Goal: Task Accomplishment & Management: Complete application form

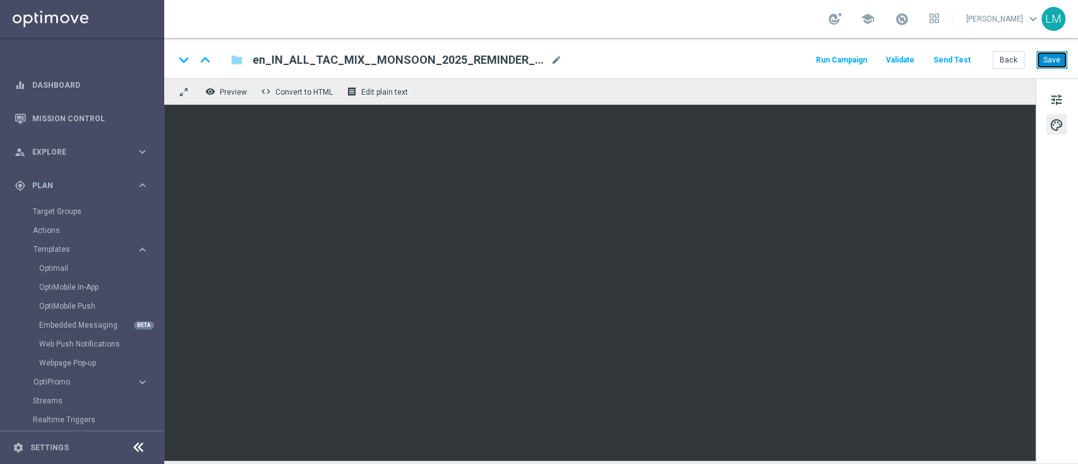
click at [1058, 64] on button "Save" at bounding box center [1051, 60] width 31 height 18
click at [106, 116] on link "Mission Control" at bounding box center [90, 118] width 116 height 33
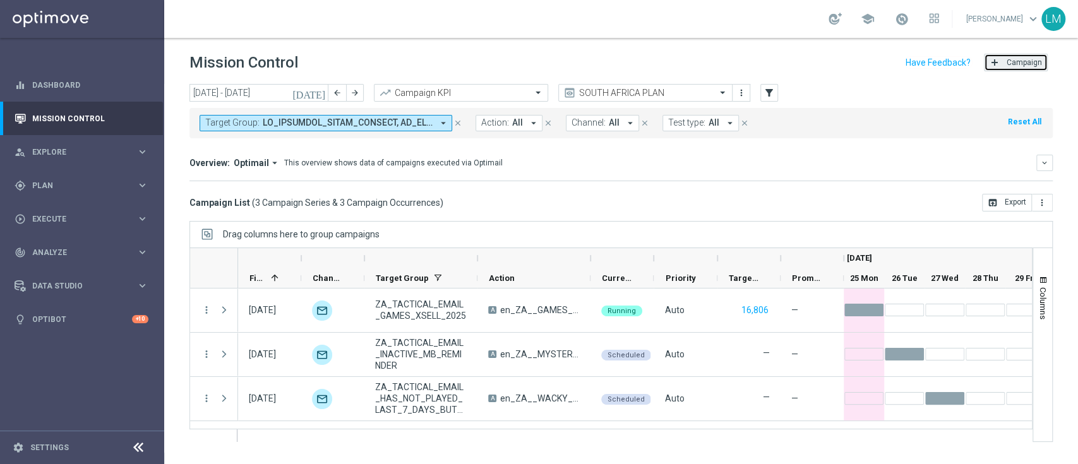
click at [1034, 60] on span "Campaign" at bounding box center [1024, 62] width 35 height 9
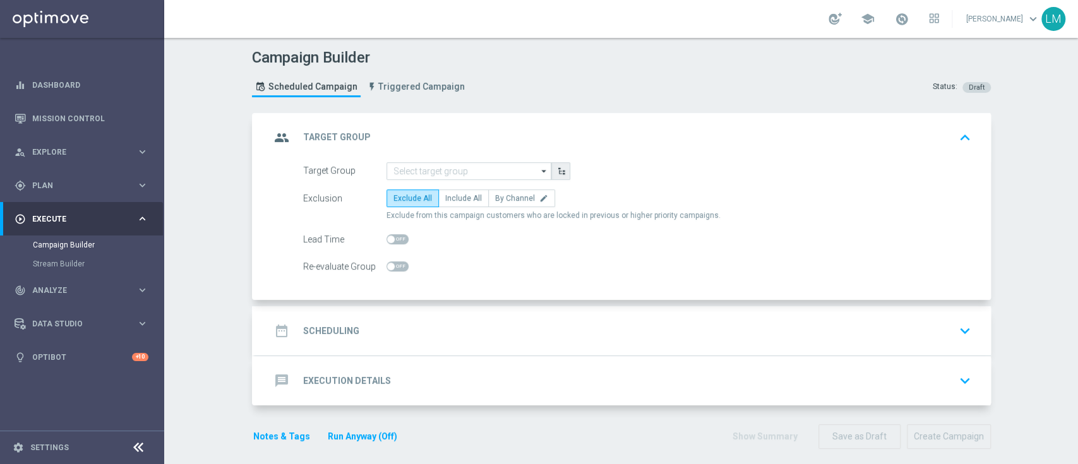
click at [557, 168] on icon "button" at bounding box center [561, 171] width 9 height 9
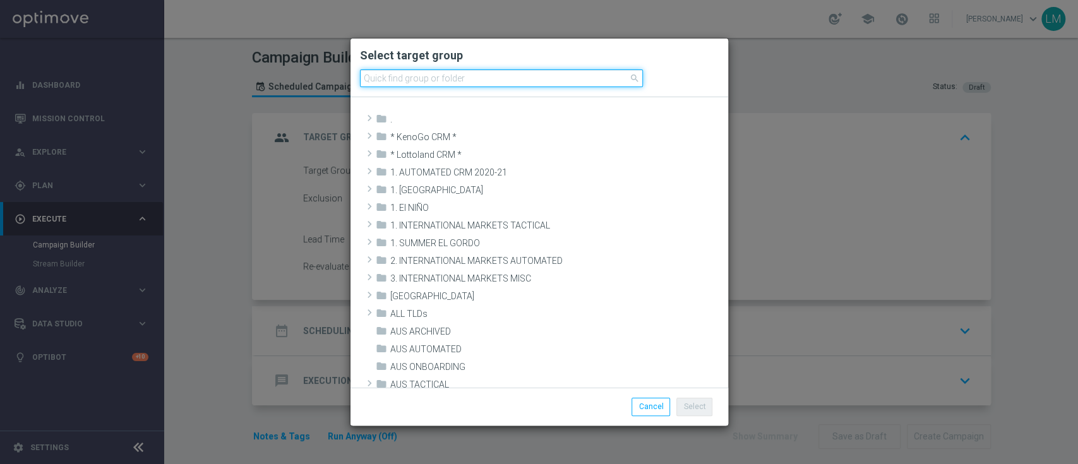
paste input "IN_TACTICAL_ALL_EMAIL | ALL"
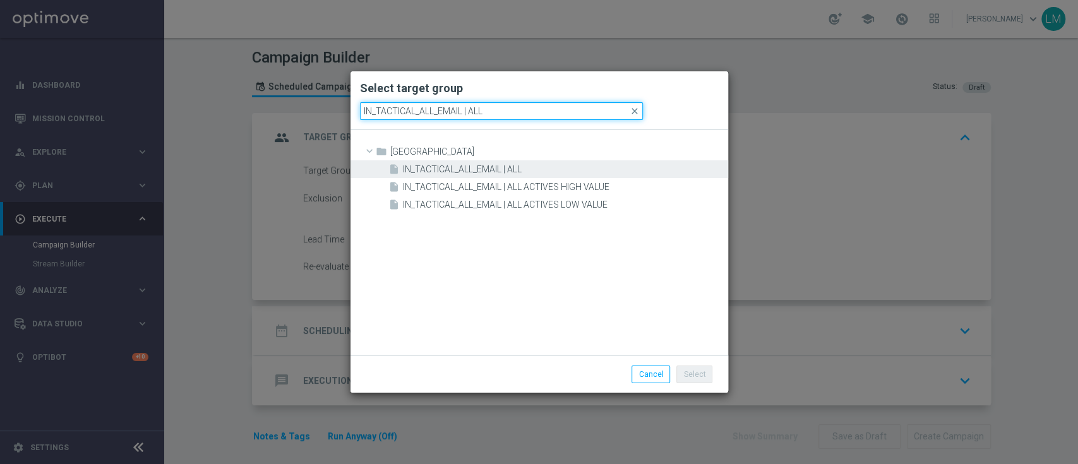
type input "IN_TACTICAL_ALL_EMAIL | ALL"
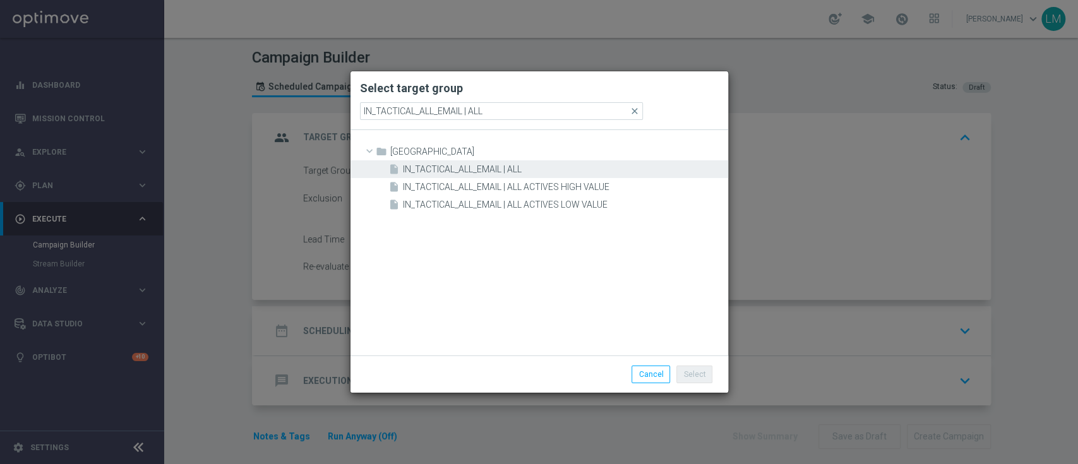
click at [481, 168] on span "IN_TACTICAL_ALL_EMAIL | ALL" at bounding box center [564, 169] width 322 height 11
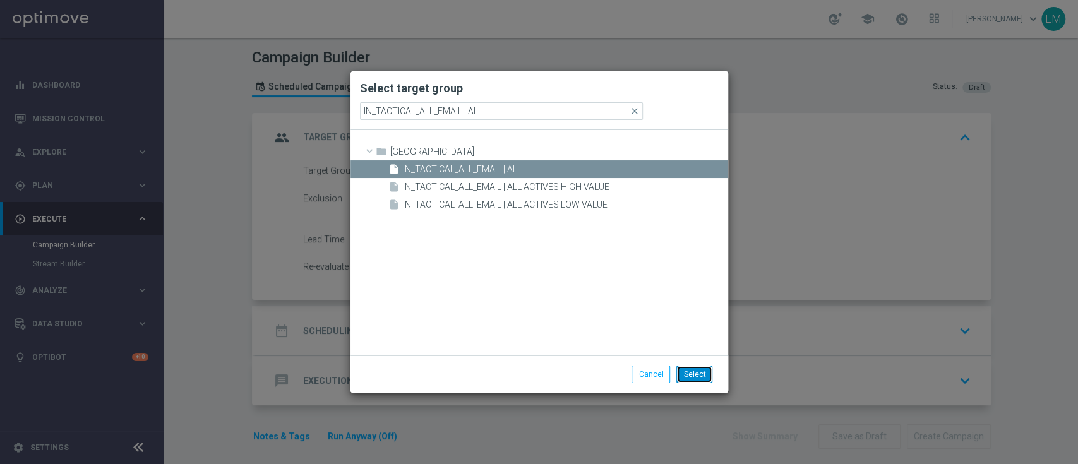
click at [690, 369] on button "Select" at bounding box center [694, 375] width 36 height 18
type input "IN_TACTICAL_ALL_EMAIL | ALL"
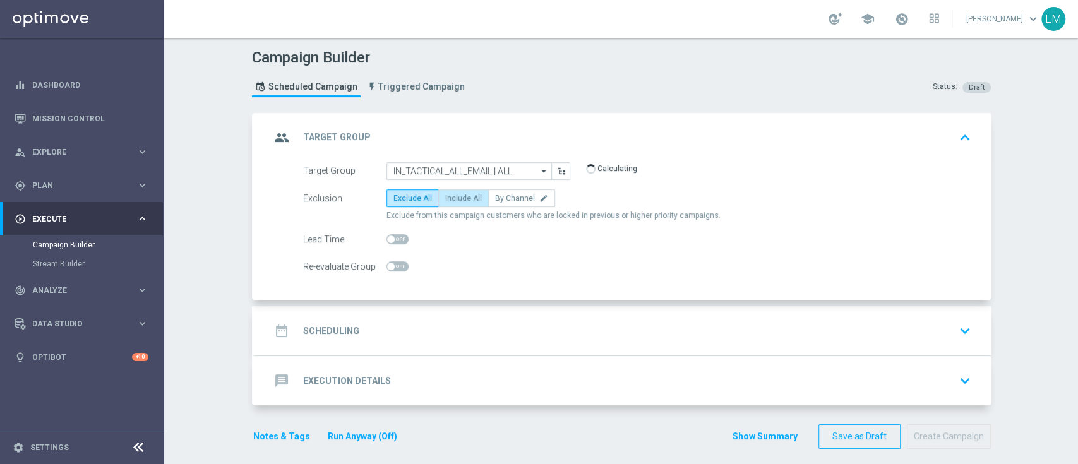
click at [445, 194] on span "Include All" at bounding box center [463, 198] width 37 height 9
click at [445, 196] on input "Include All" at bounding box center [449, 200] width 8 height 8
radio input "true"
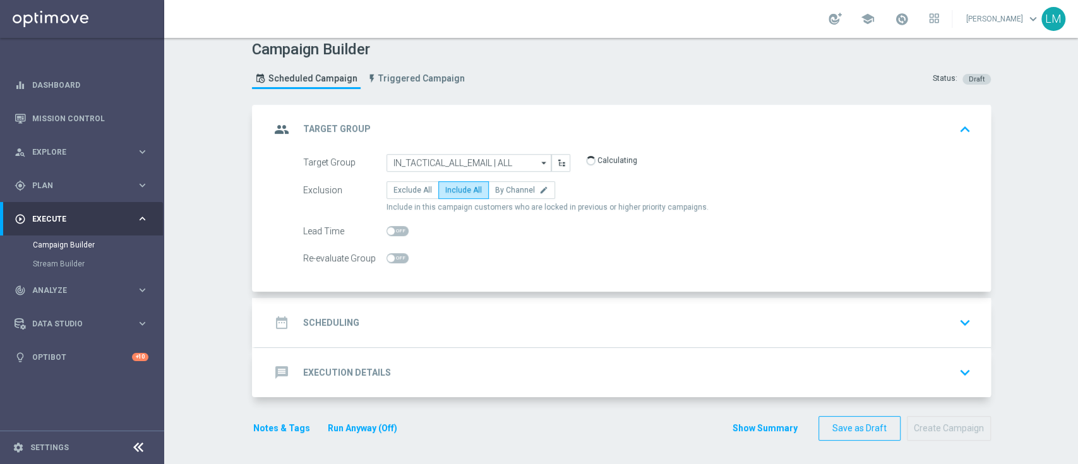
click at [494, 340] on div "date_range Scheduling keyboard_arrow_down" at bounding box center [623, 322] width 736 height 49
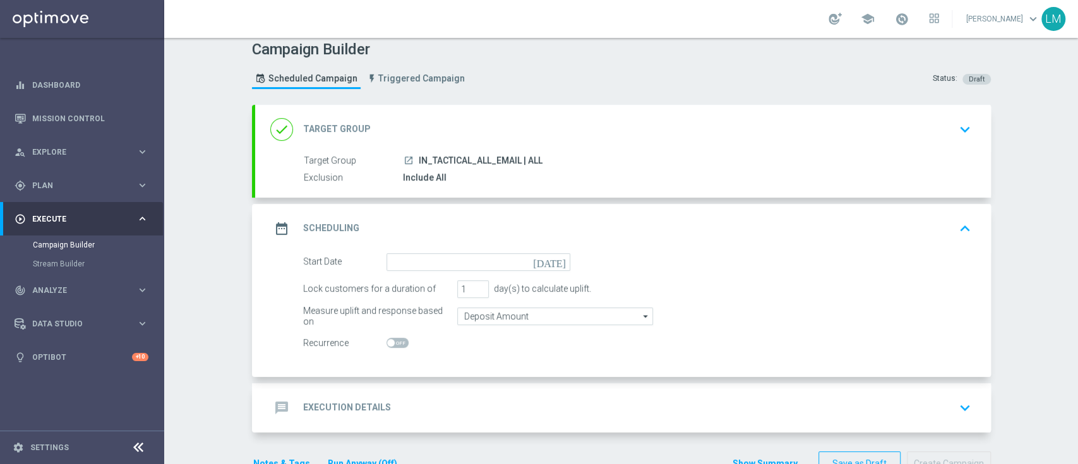
click at [554, 254] on icon "[DATE]" at bounding box center [551, 260] width 37 height 14
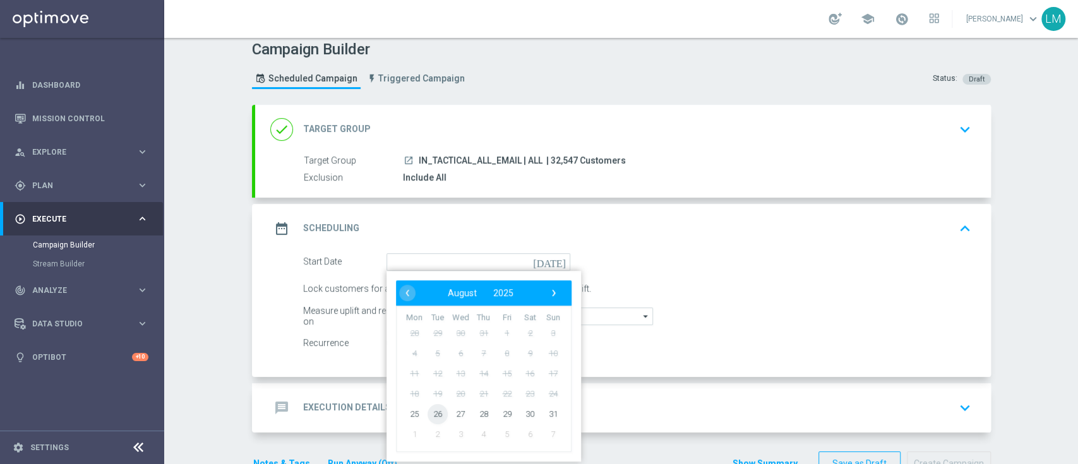
click at [434, 409] on span "26" at bounding box center [437, 413] width 20 height 20
type input "[DATE]"
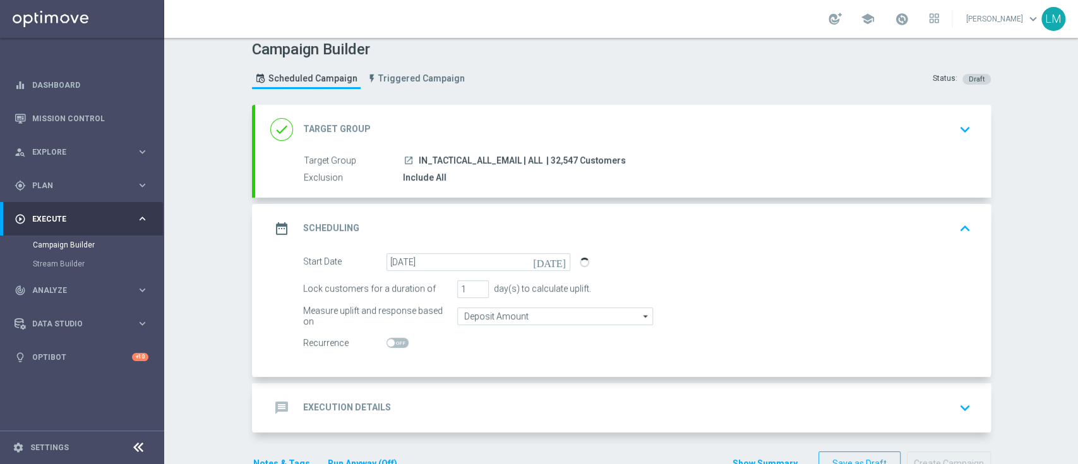
scroll to position [44, 0]
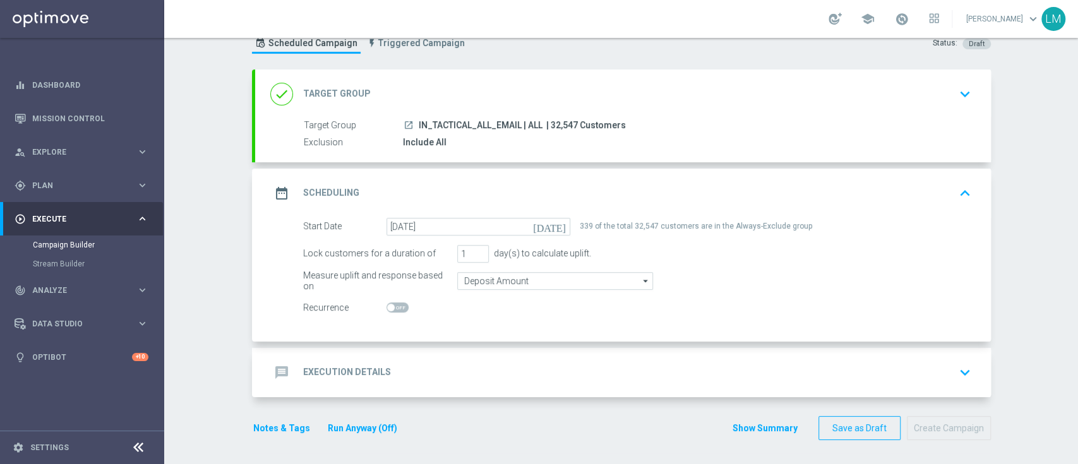
click at [429, 380] on div "message Execution Details keyboard_arrow_down" at bounding box center [622, 373] width 705 height 24
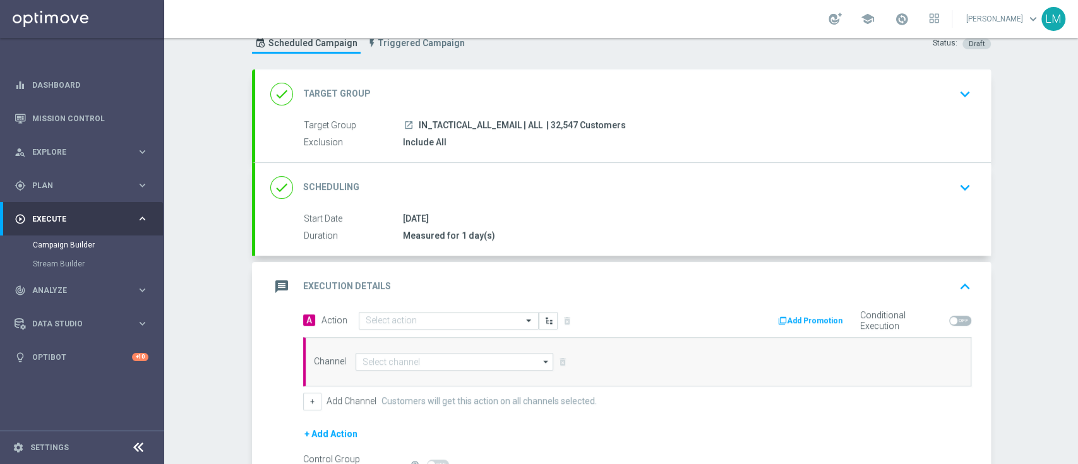
scroll to position [116, 0]
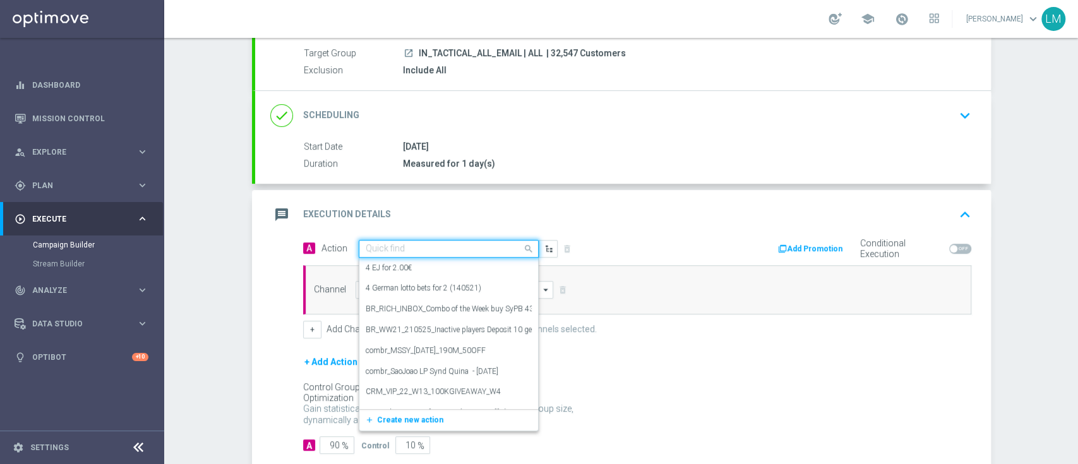
click at [485, 244] on input "text" at bounding box center [436, 249] width 141 height 11
paste input "en_IN_ALL_TAC_MIX__MONSOON_2025_REMINDER_MAILER_6"
type input "en_IN_ALL_TAC_MIX__MONSOON_2025_REMINDER_MAILER_6"
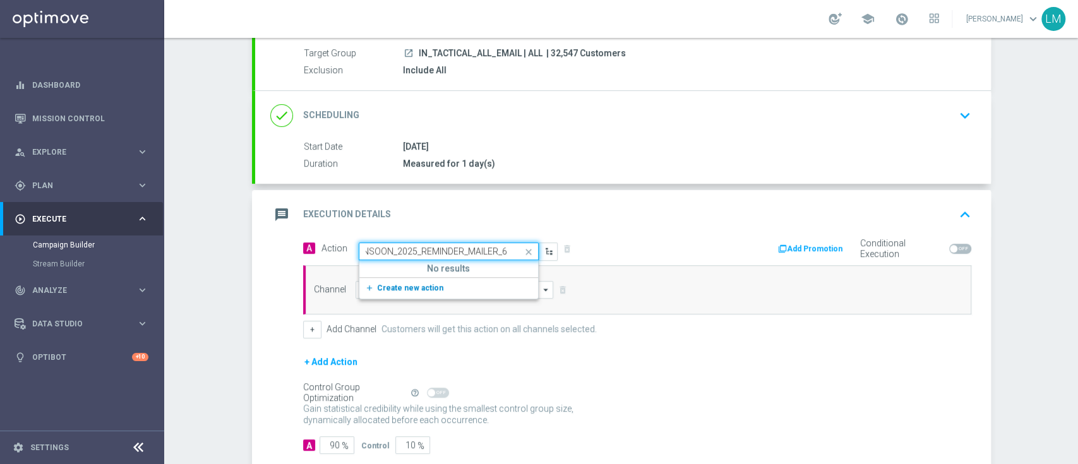
click at [409, 285] on span "Create new action" at bounding box center [410, 288] width 66 height 9
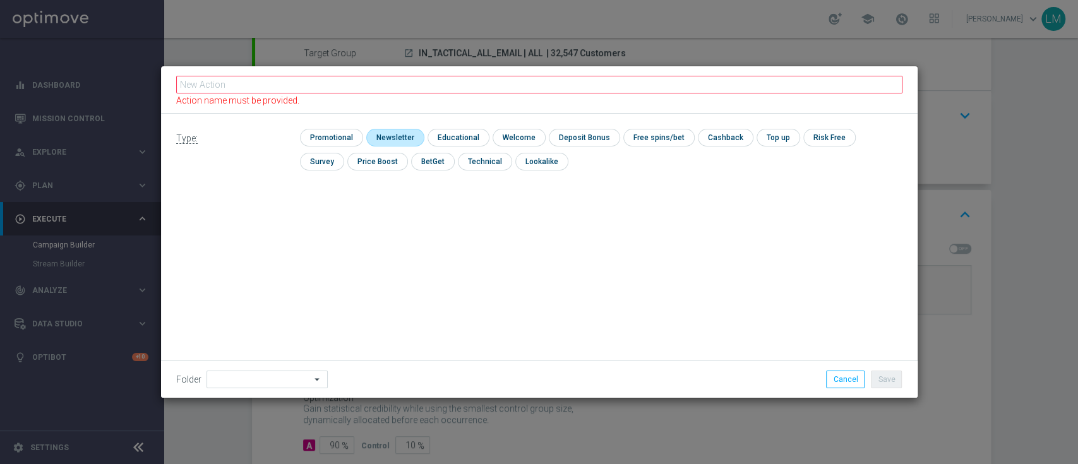
click at [391, 134] on input "checkbox" at bounding box center [393, 137] width 55 height 17
checkbox input "true"
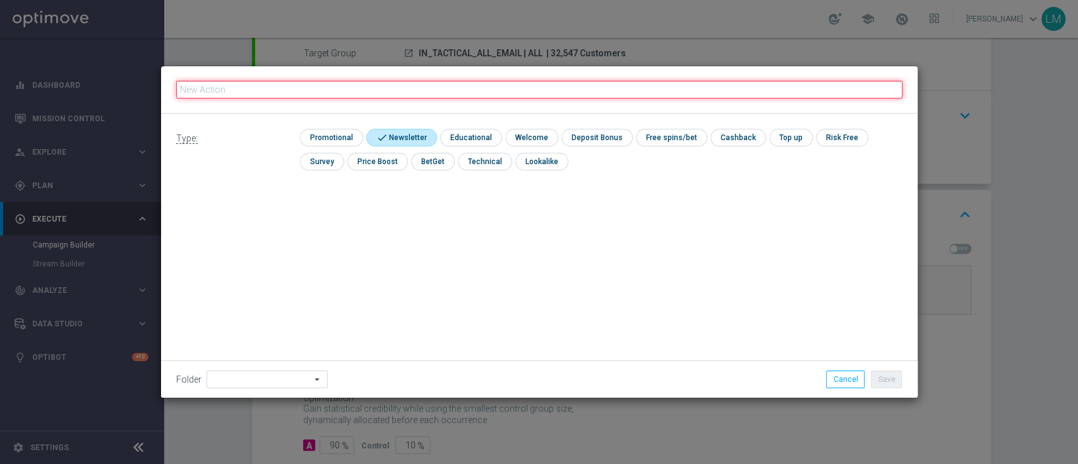
click at [354, 82] on input "text" at bounding box center [539, 90] width 726 height 18
paste input "en_IN_ALL_TAC_MIX__MONSOON_2025_REMINDER_MAILER_6"
type input "en_IN_ALL_TAC_MIX__MONSOON_2025_REMINDER_MAILER_6"
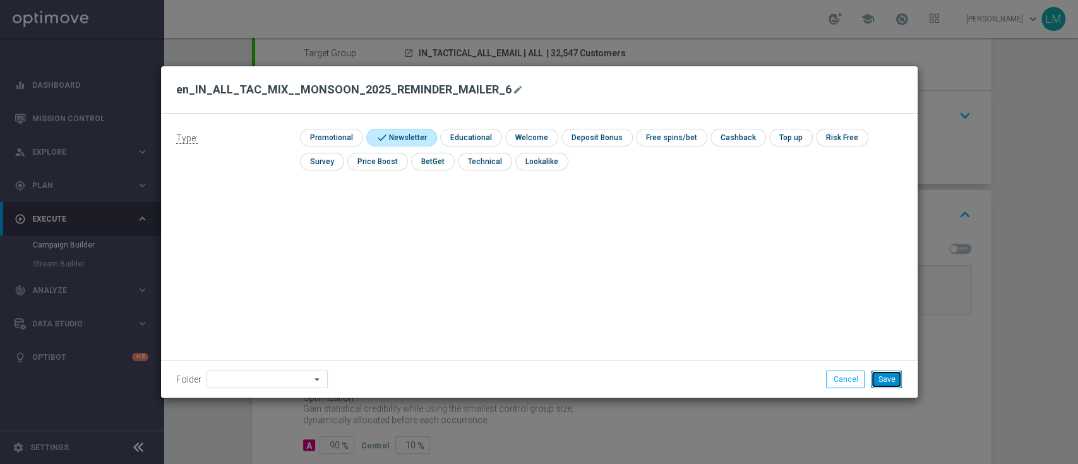
click at [896, 381] on button "Save" at bounding box center [886, 380] width 31 height 18
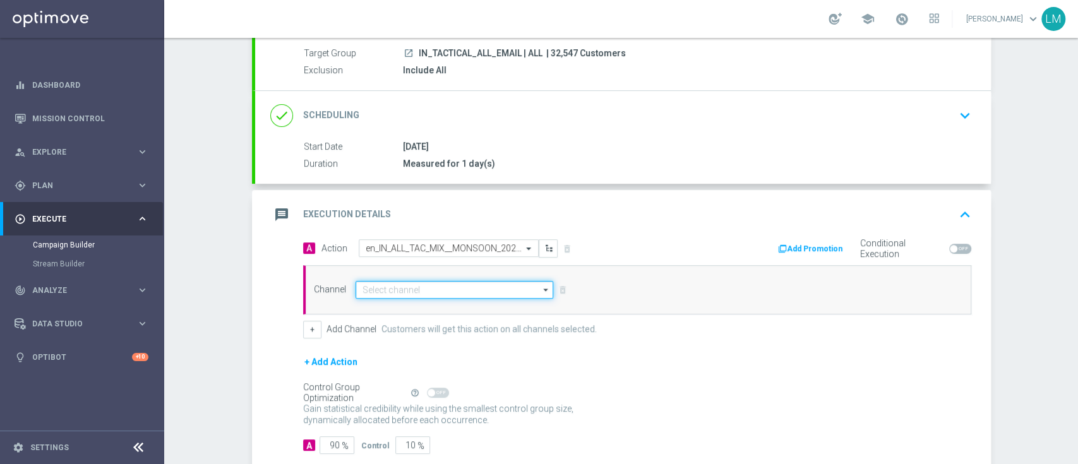
click at [494, 290] on input at bounding box center [455, 290] width 198 height 18
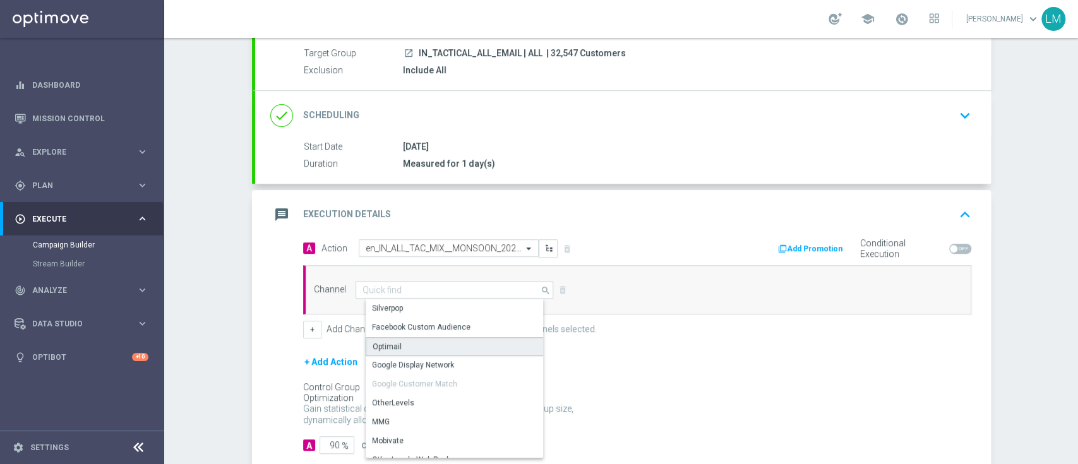
click at [445, 342] on div "Optimail" at bounding box center [460, 346] width 188 height 19
type input "Optimail"
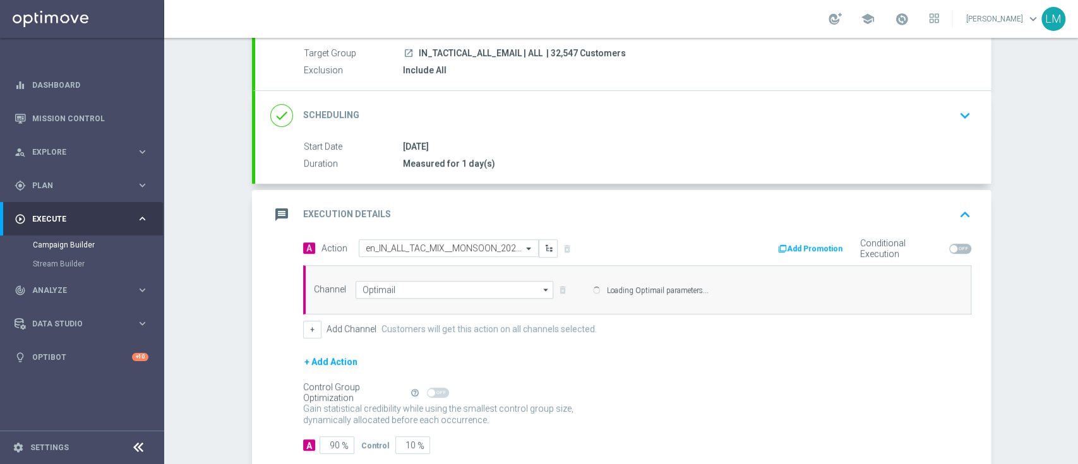
scroll to position [187, 0]
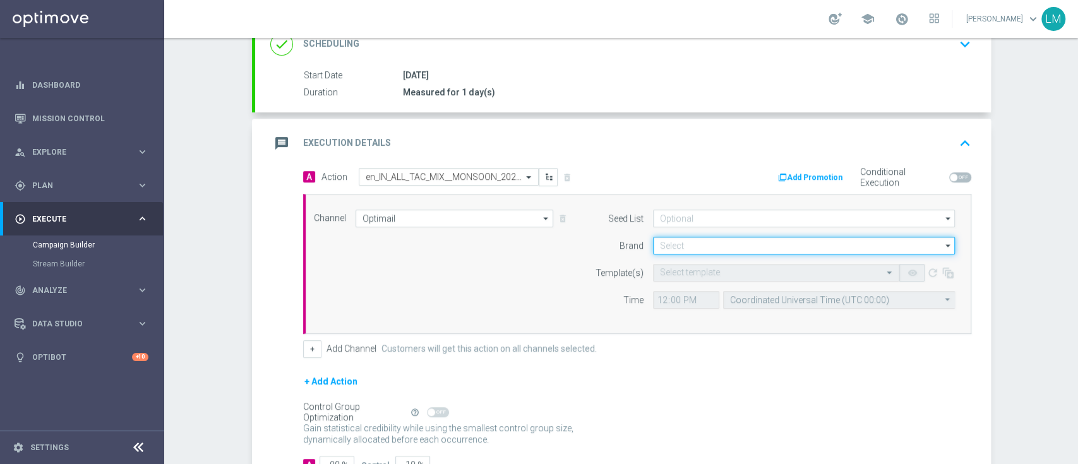
click at [678, 244] on input at bounding box center [804, 246] width 302 height 18
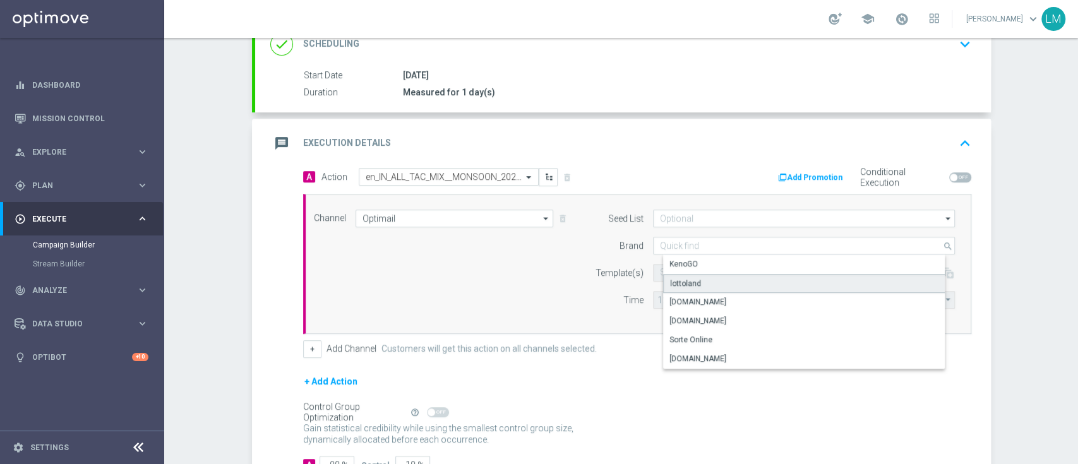
click at [679, 278] on div "lottoland" at bounding box center [685, 283] width 31 height 11
type input "lottoland"
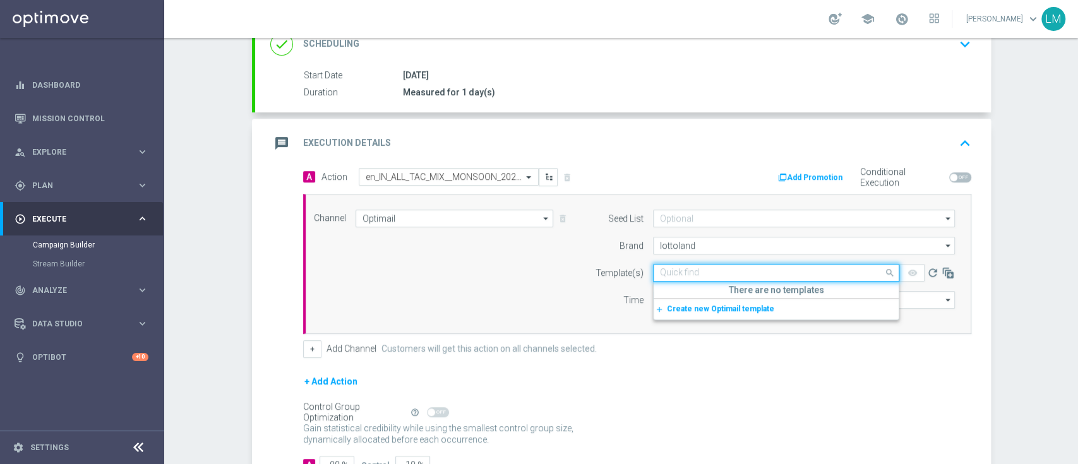
click at [679, 277] on div "Quick find" at bounding box center [776, 273] width 246 height 18
paste input "en_IN_ALL_TAC_MIX__MONSOON_2025_REMINDER_MAILER_6"
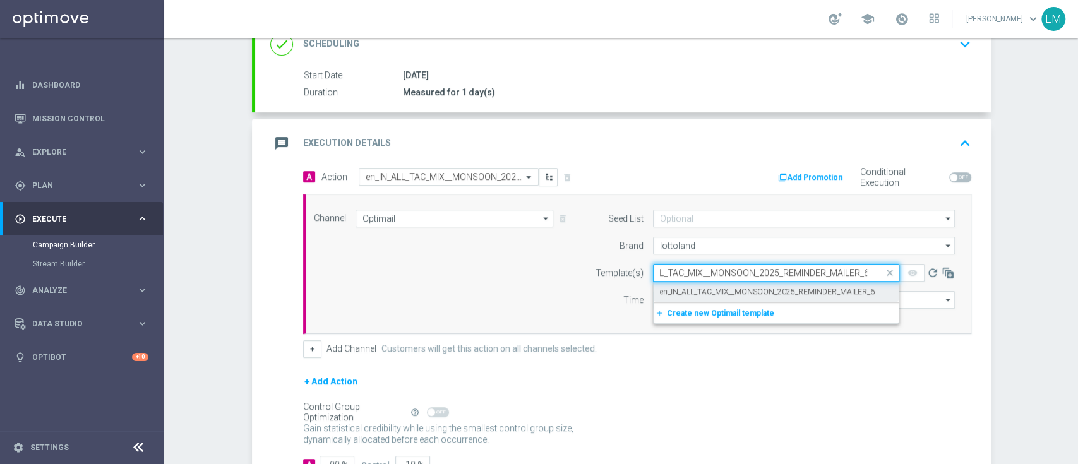
click at [684, 287] on label "en_IN_ALL_TAC_MIX__MONSOON_2025_REMINDER_MAILER_6" at bounding box center [767, 292] width 215 height 11
type input "en_IN_ALL_TAC_MIX__MONSOON_2025_REMINDER_MAILER_6"
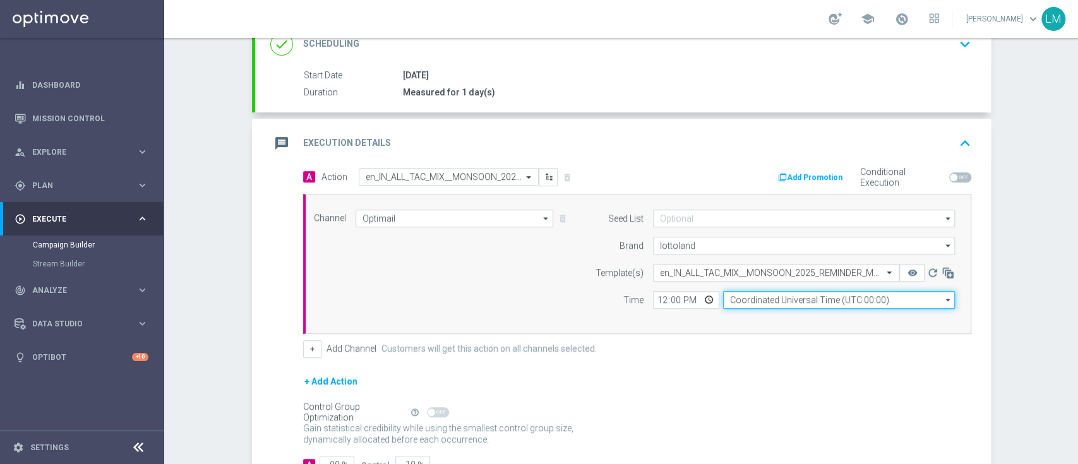
click at [736, 299] on input "Coordinated Universal Time (UTC 00:00)" at bounding box center [839, 300] width 232 height 18
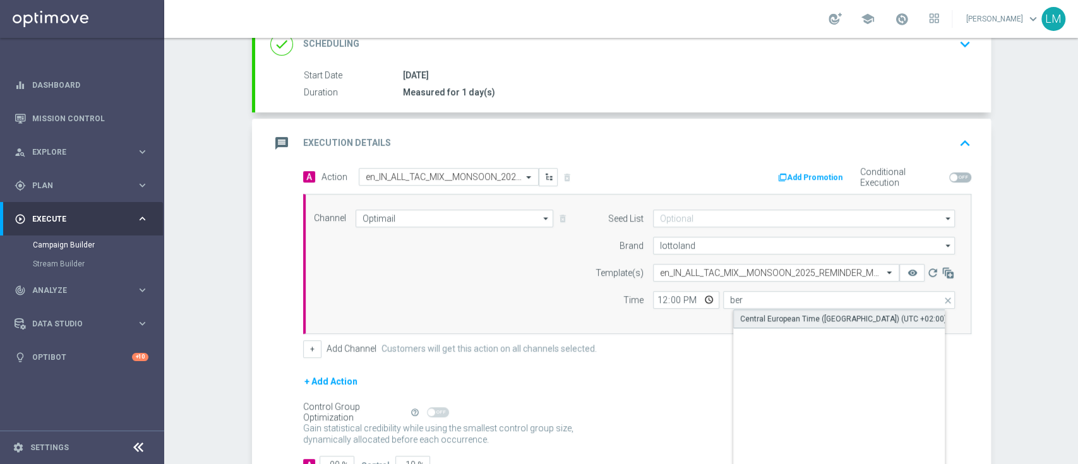
click at [787, 321] on div "Central European Time ([GEOGRAPHIC_DATA]) (UTC +02:00)" at bounding box center [843, 318] width 206 height 11
type input "Central European Time ([GEOGRAPHIC_DATA]) (UTC +02:00)"
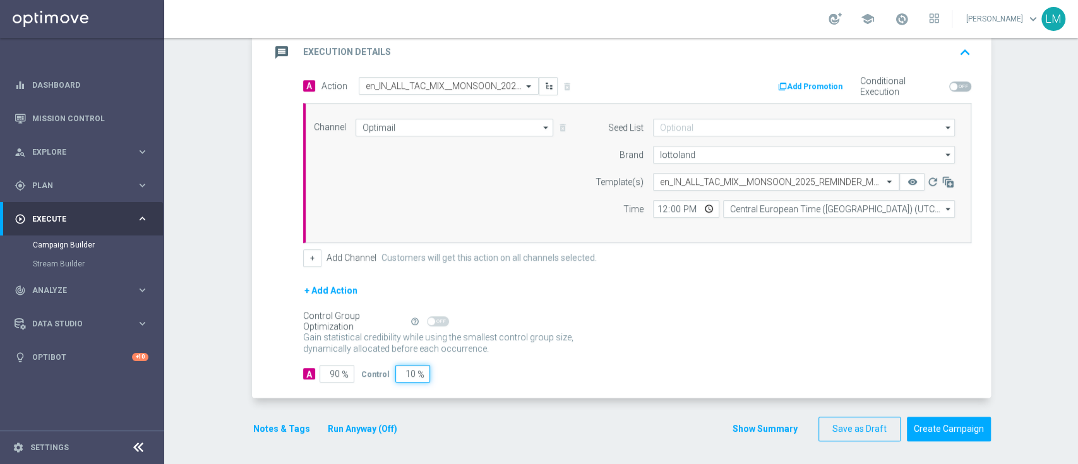
click at [402, 375] on input "10" at bounding box center [412, 374] width 35 height 18
type input "5"
type input "95"
type input "5"
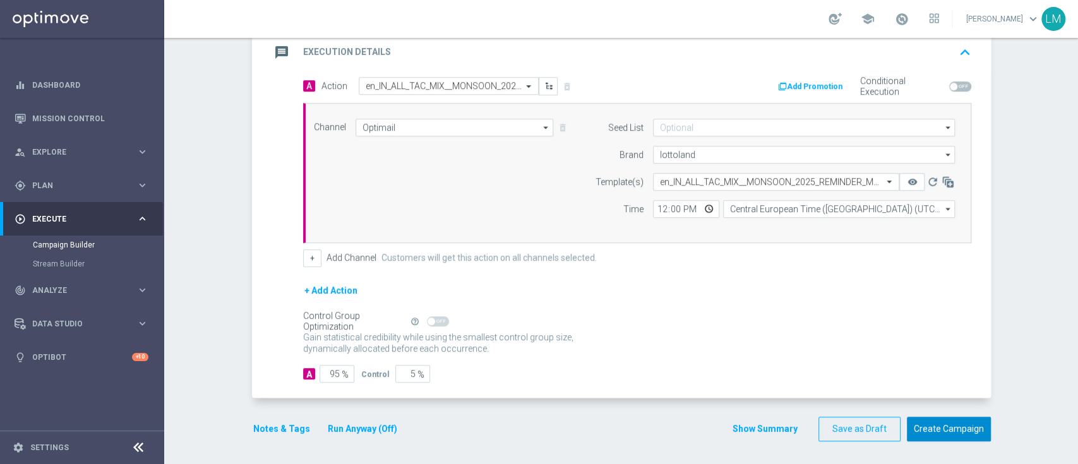
click at [950, 431] on button "Create Campaign" at bounding box center [949, 429] width 84 height 25
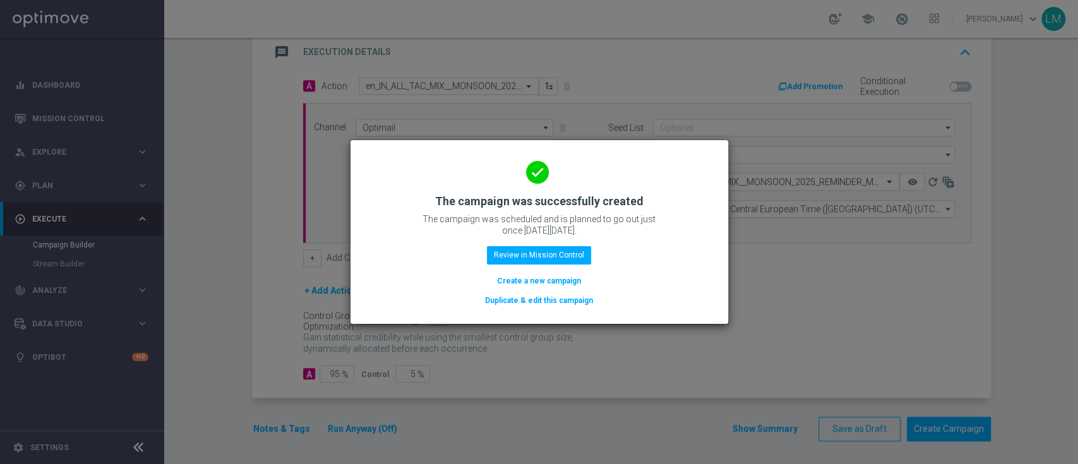
click at [523, 276] on button "Create a new campaign" at bounding box center [539, 281] width 87 height 14
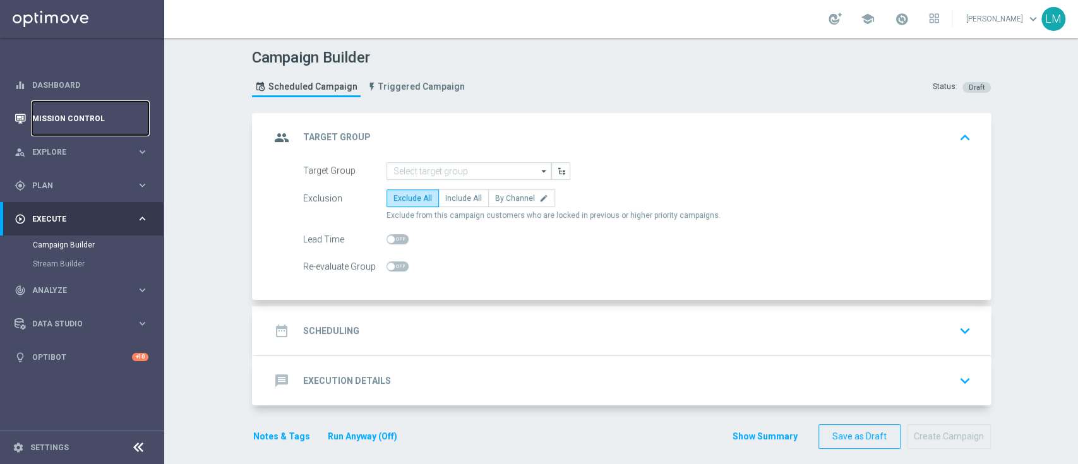
click at [133, 107] on link "Mission Control" at bounding box center [90, 118] width 116 height 33
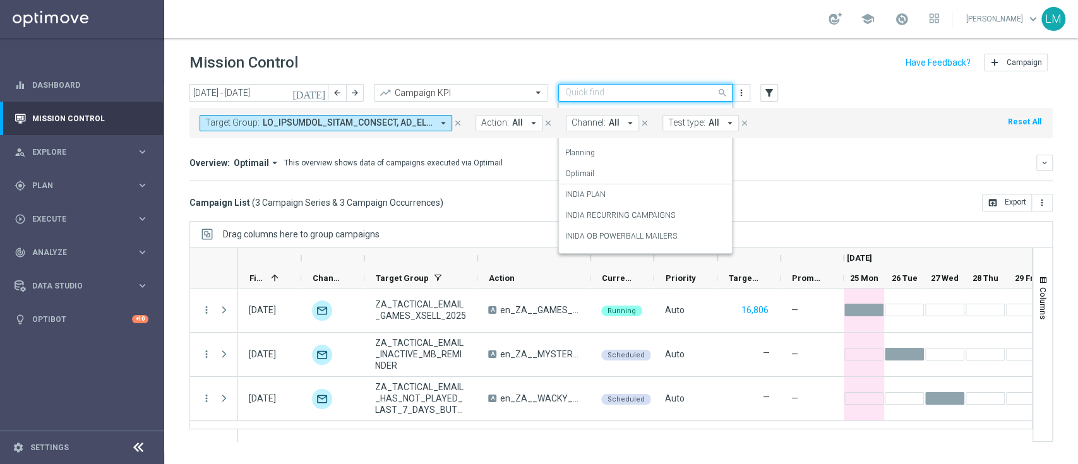
click at [657, 93] on input "text" at bounding box center [632, 93] width 135 height 11
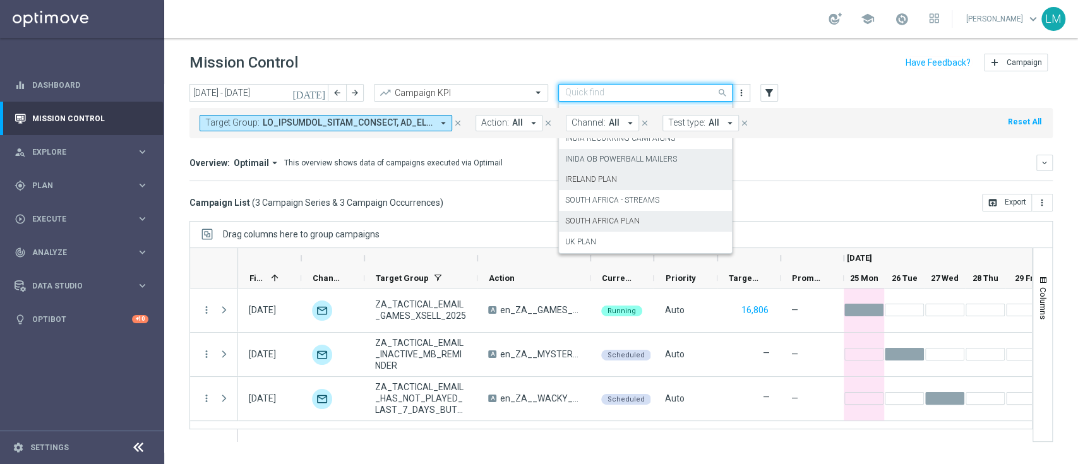
drag, startPoint x: 635, startPoint y: 175, endPoint x: 635, endPoint y: 162, distance: 12.6
click at [635, 162] on div "Analysis Monitoring Planning Optimail [GEOGRAPHIC_DATA] PLAN INDIA RECURRING CA…" at bounding box center [645, 101] width 173 height 152
click at [633, 165] on div "INDIA PLAN" at bounding box center [645, 156] width 160 height 21
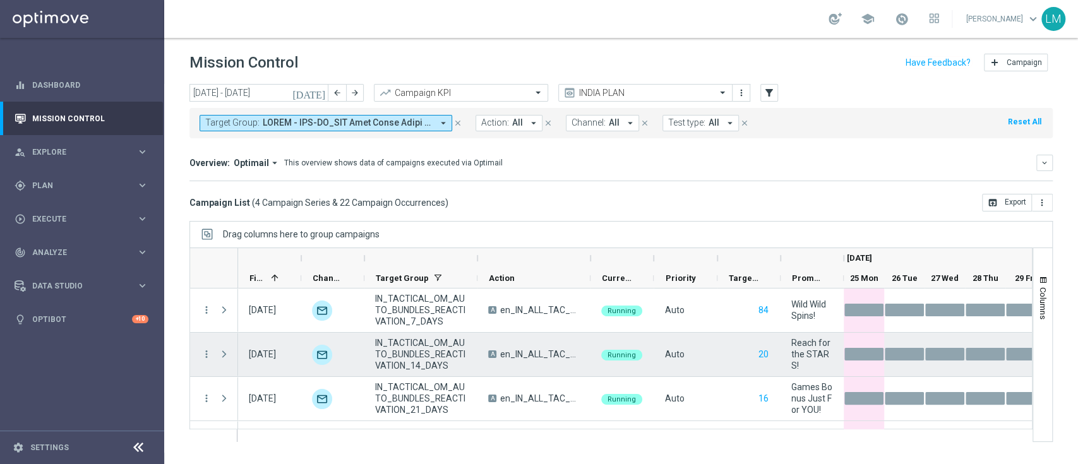
scroll to position [36, 0]
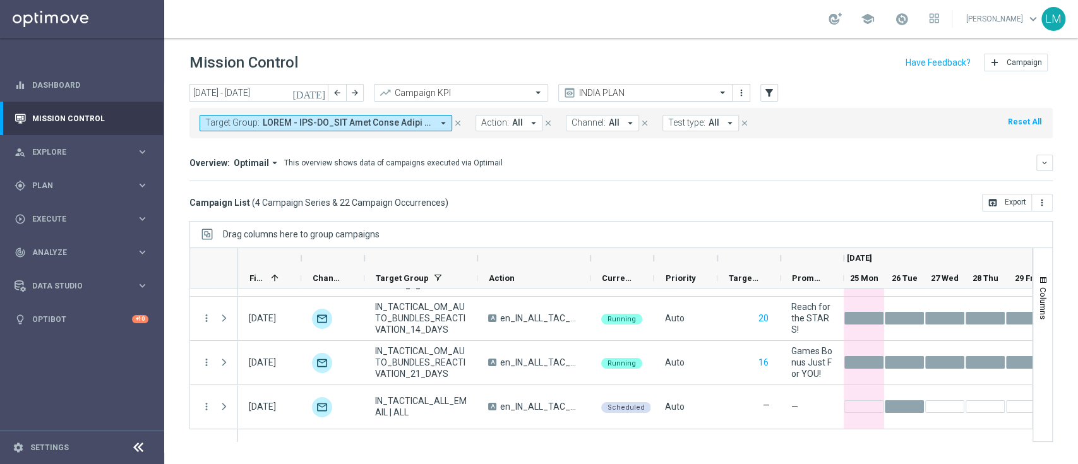
click at [685, 85] on div "INDIA PLAN" at bounding box center [645, 93] width 174 height 18
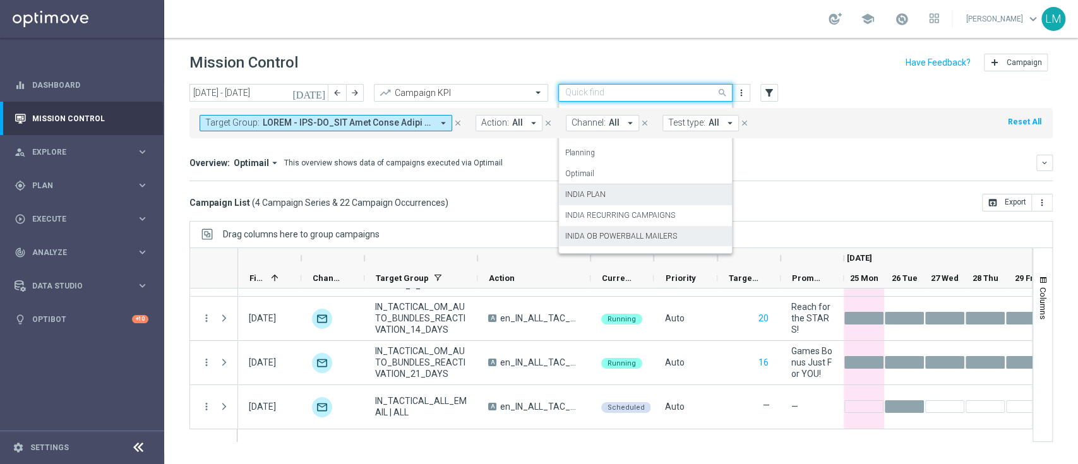
scroll to position [77, 0]
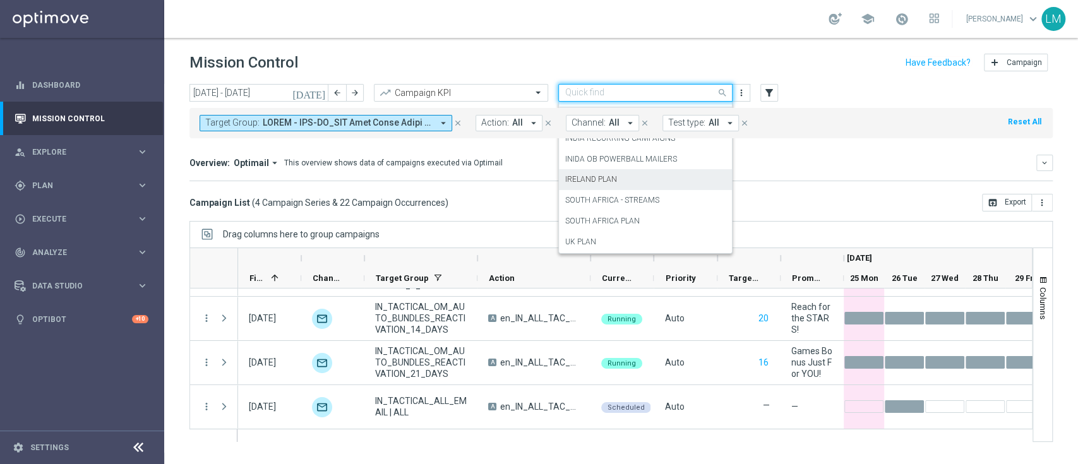
click at [648, 188] on div "IRELAND PLAN" at bounding box center [645, 179] width 160 height 21
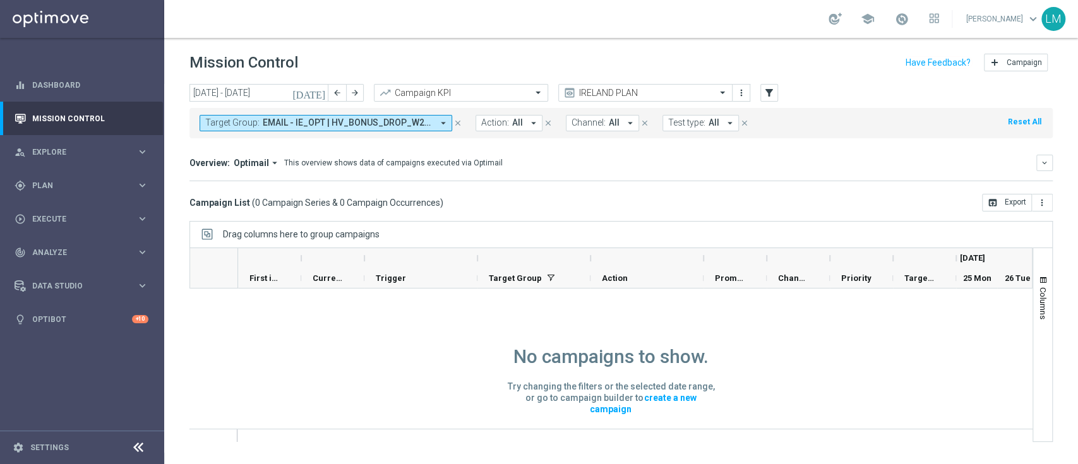
scroll to position [0, 0]
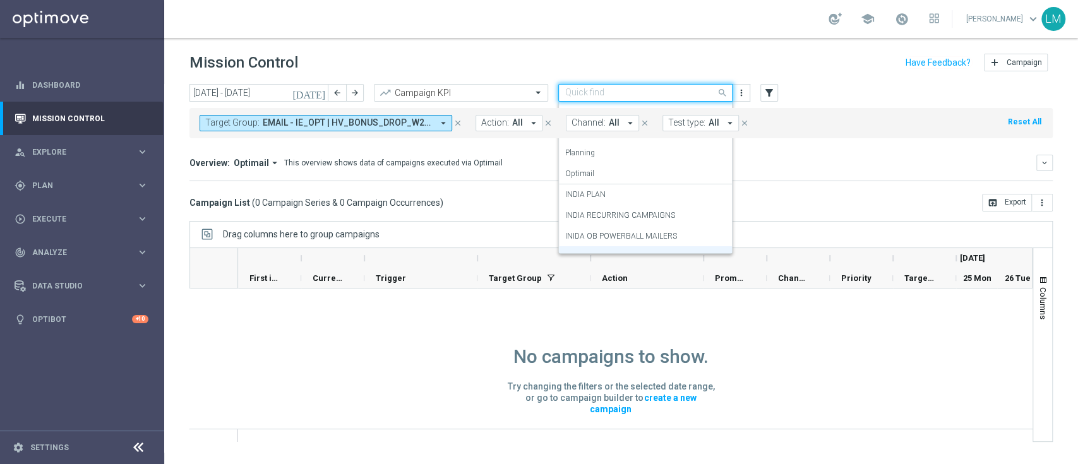
click at [642, 90] on input "text" at bounding box center [632, 93] width 135 height 11
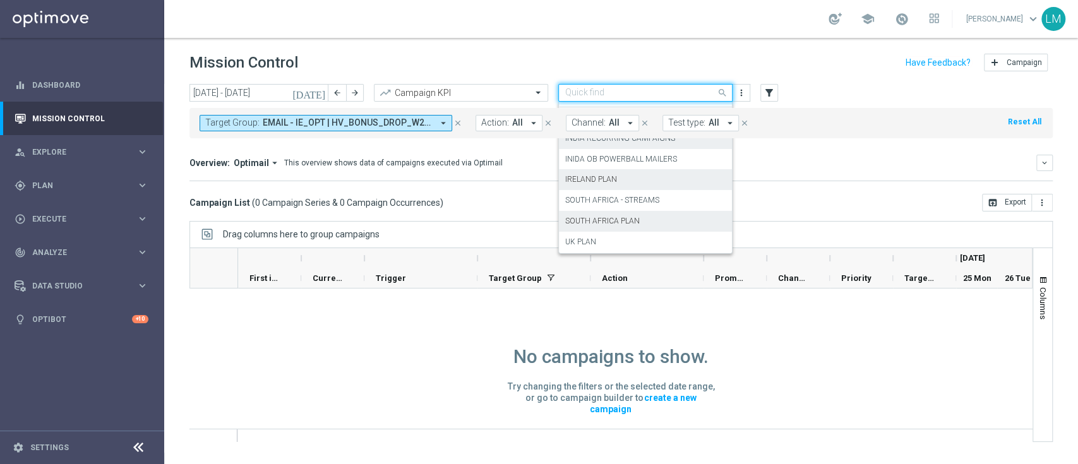
click at [657, 224] on div "SOUTH AFRICA PLAN" at bounding box center [645, 221] width 160 height 21
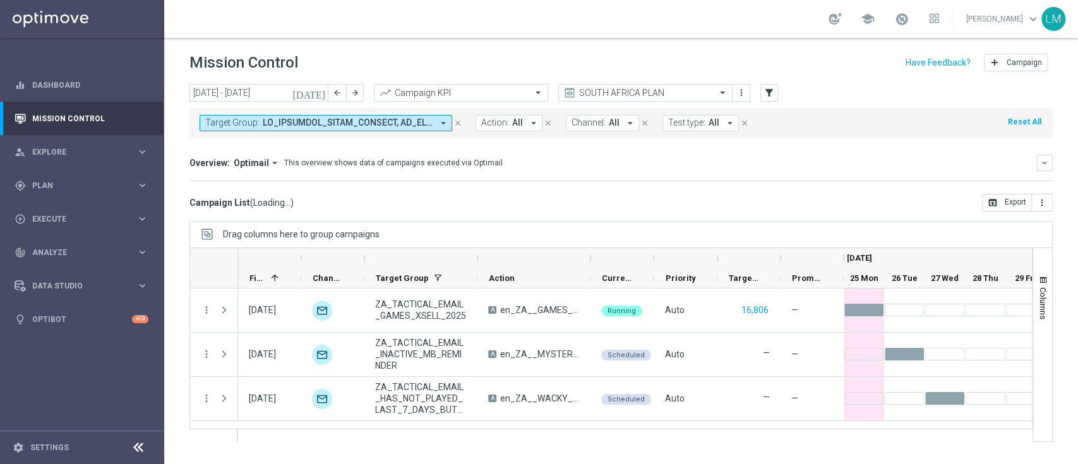
scroll to position [0, 0]
